Goal: Information Seeking & Learning: Learn about a topic

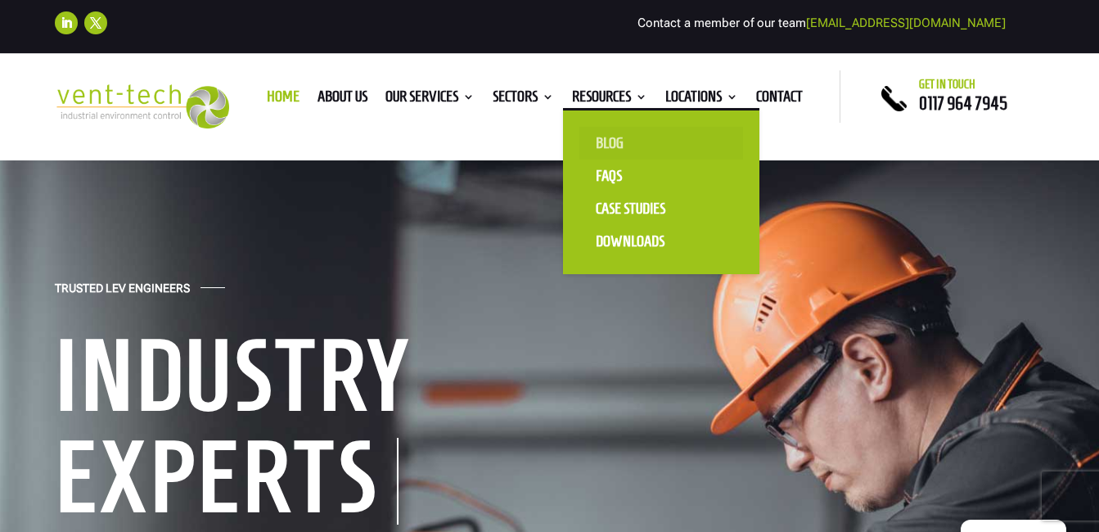
click at [612, 137] on link "Blog" at bounding box center [661, 143] width 164 height 33
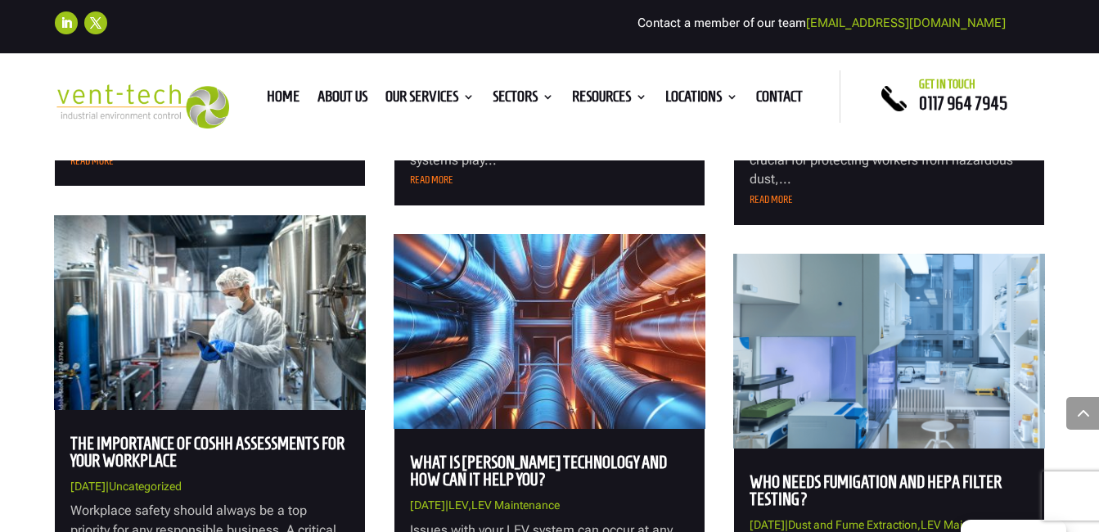
scroll to position [1800, 0]
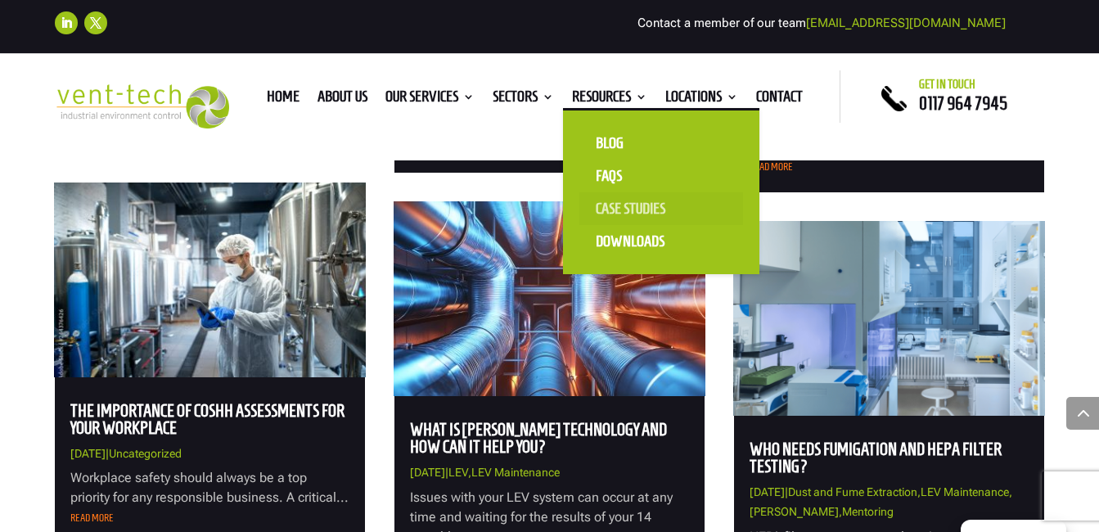
click at [627, 204] on link "Case Studies" at bounding box center [661, 208] width 164 height 33
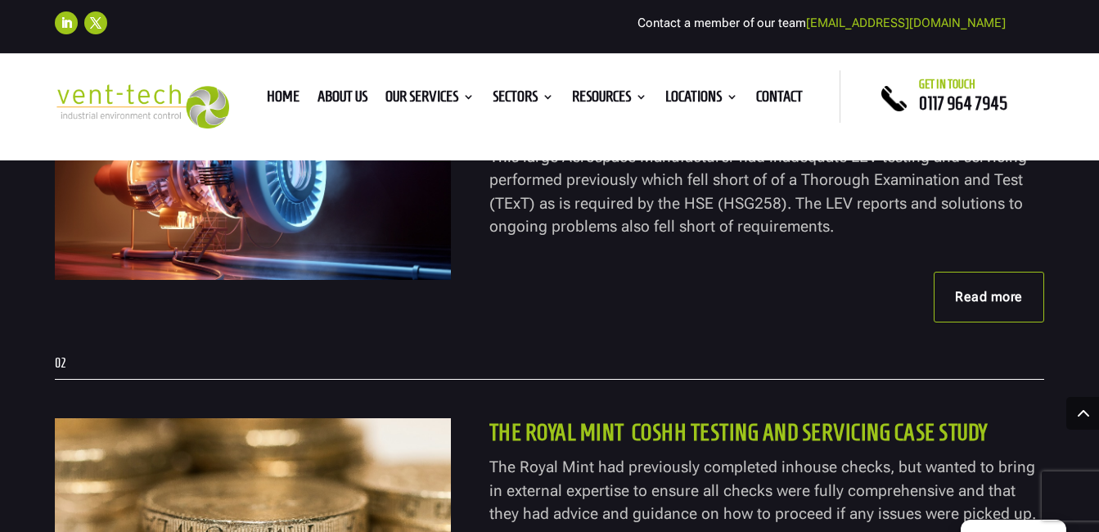
scroll to position [573, 0]
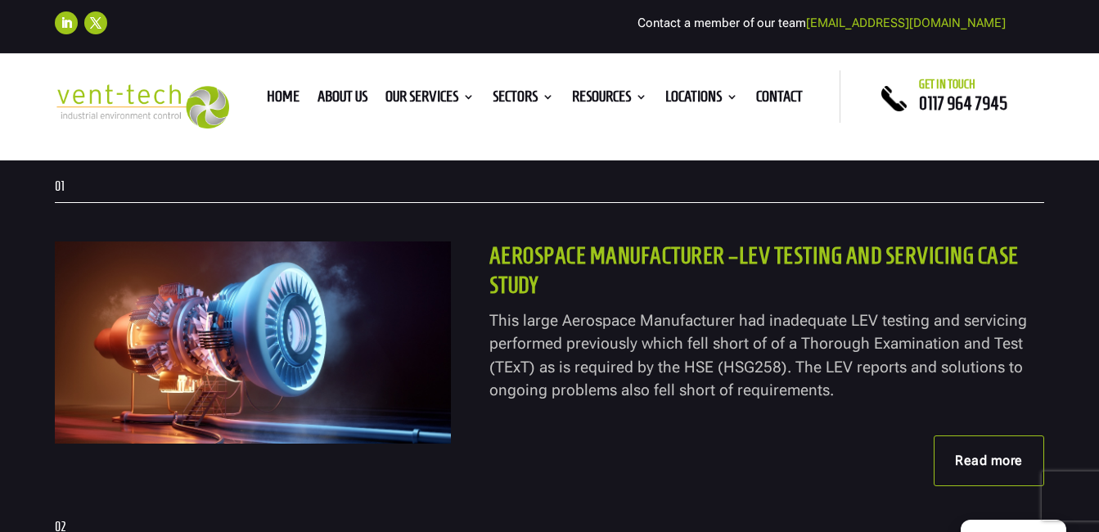
click at [984, 454] on link "Read more" at bounding box center [989, 460] width 110 height 51
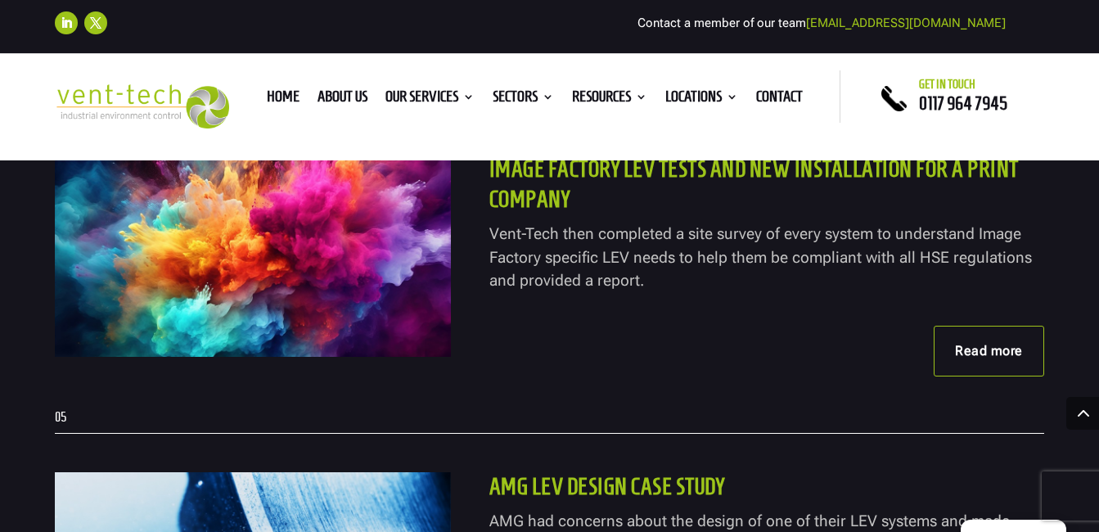
scroll to position [1637, 0]
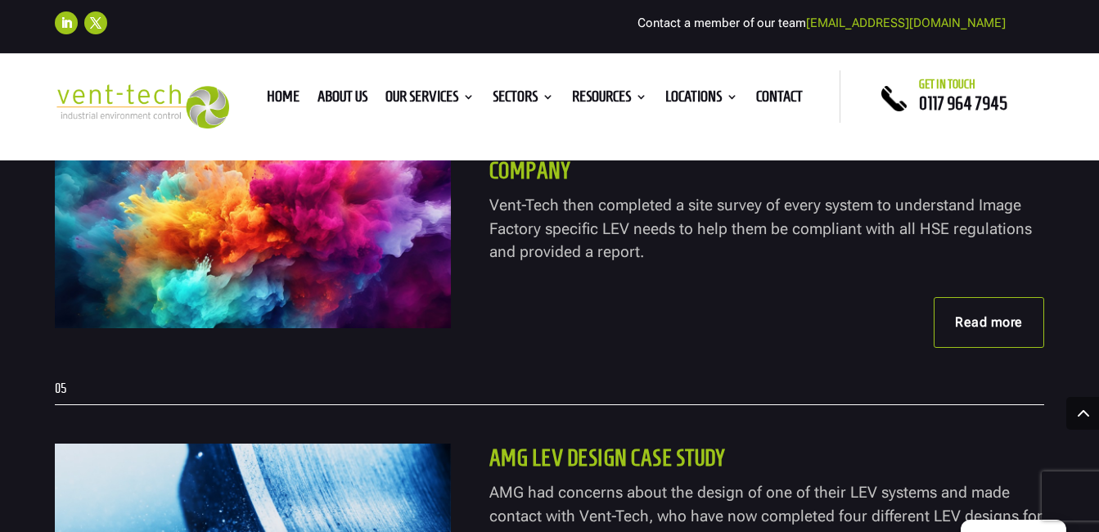
click at [987, 319] on link "Read more" at bounding box center [989, 322] width 110 height 51
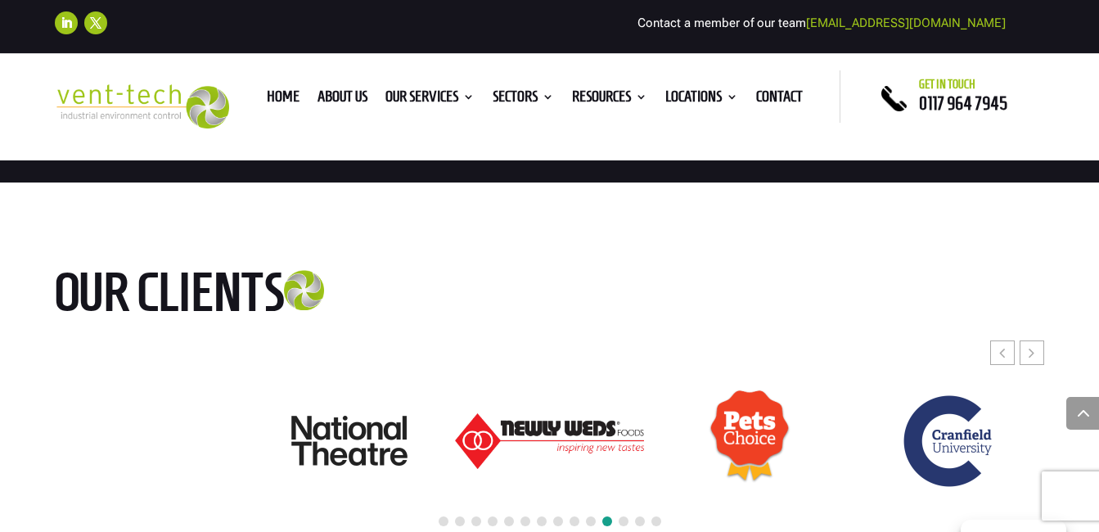
scroll to position [2618, 0]
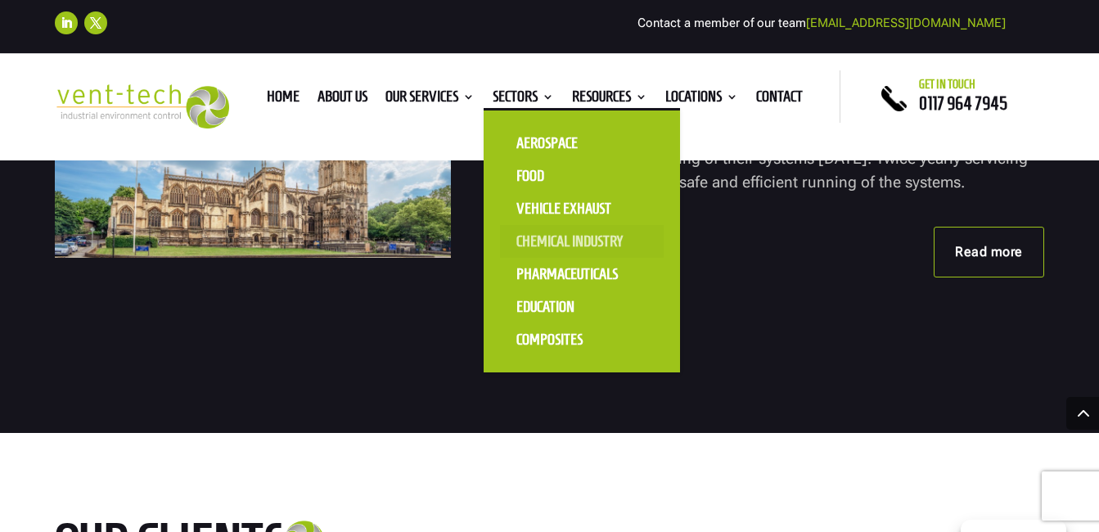
click at [543, 245] on link "Chemical Industry" at bounding box center [582, 241] width 164 height 33
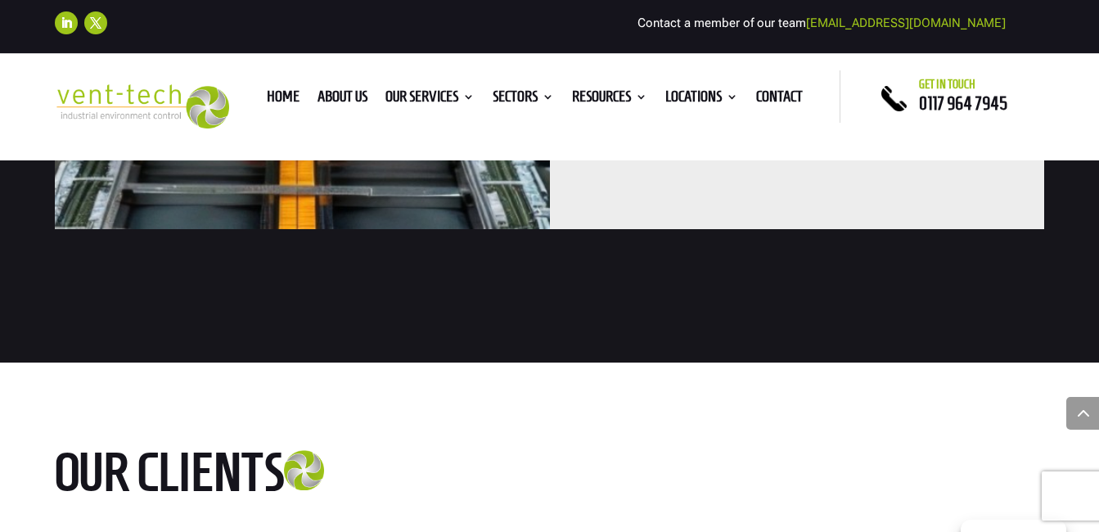
scroll to position [3109, 0]
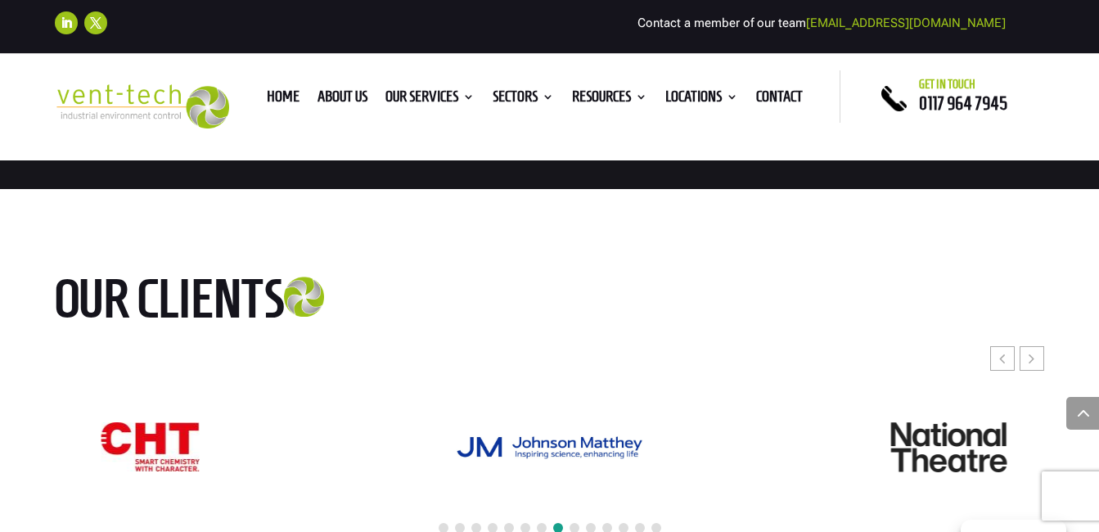
scroll to position [2618, 0]
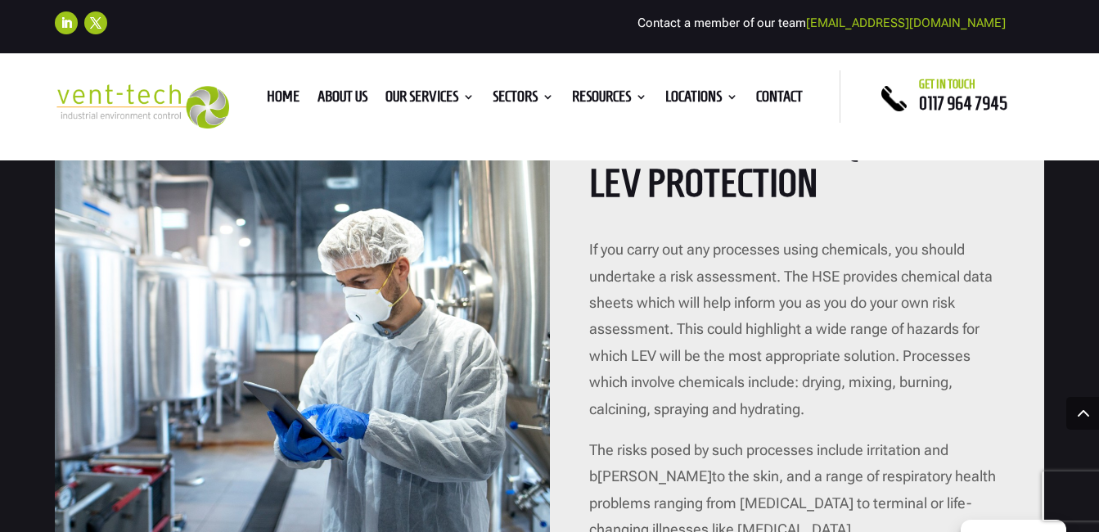
scroll to position [1718, 0]
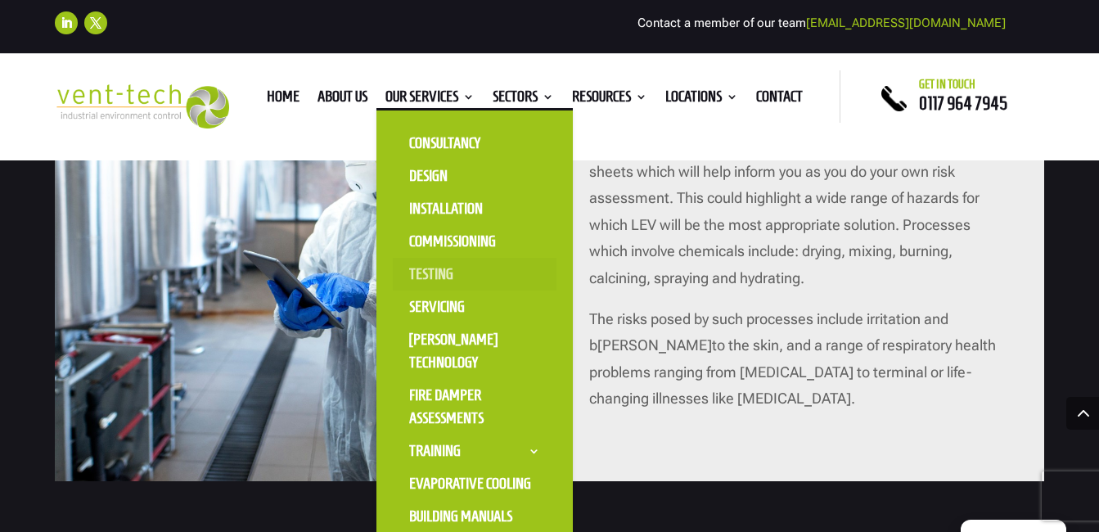
click at [432, 268] on link "Testing" at bounding box center [475, 274] width 164 height 33
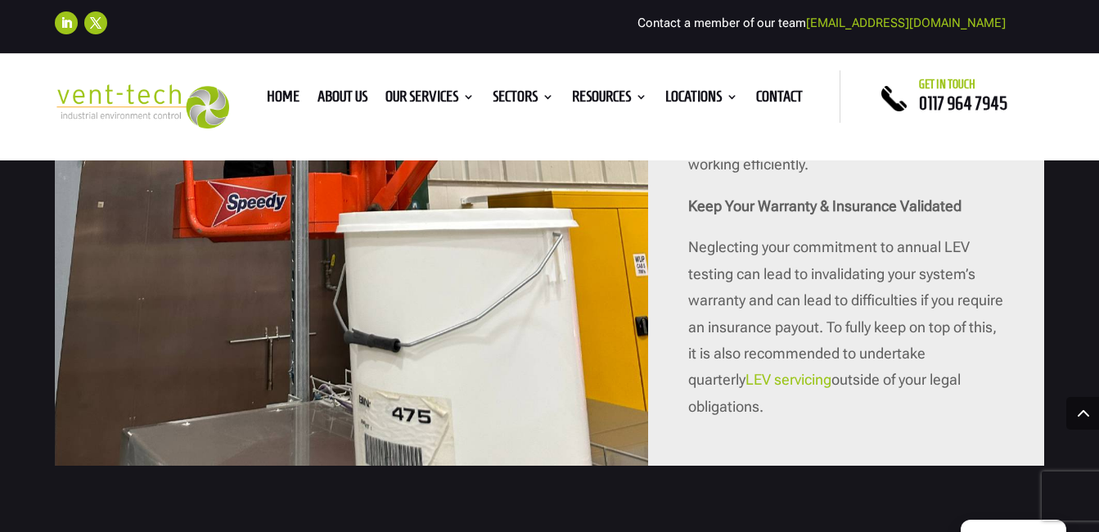
scroll to position [2209, 0]
